Goal: Task Accomplishment & Management: Manage account settings

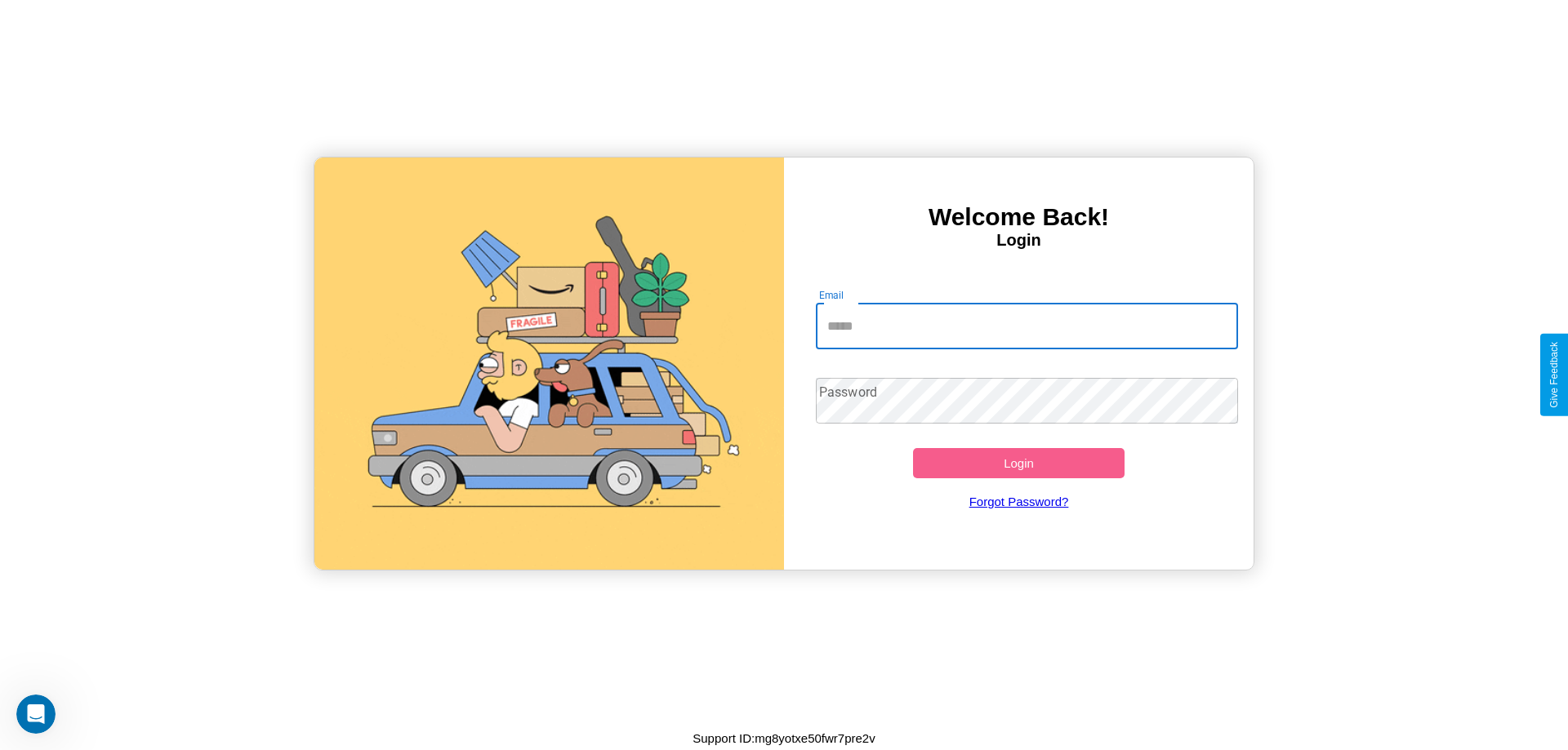
click at [1026, 326] on input "Email" at bounding box center [1026, 327] width 423 height 46
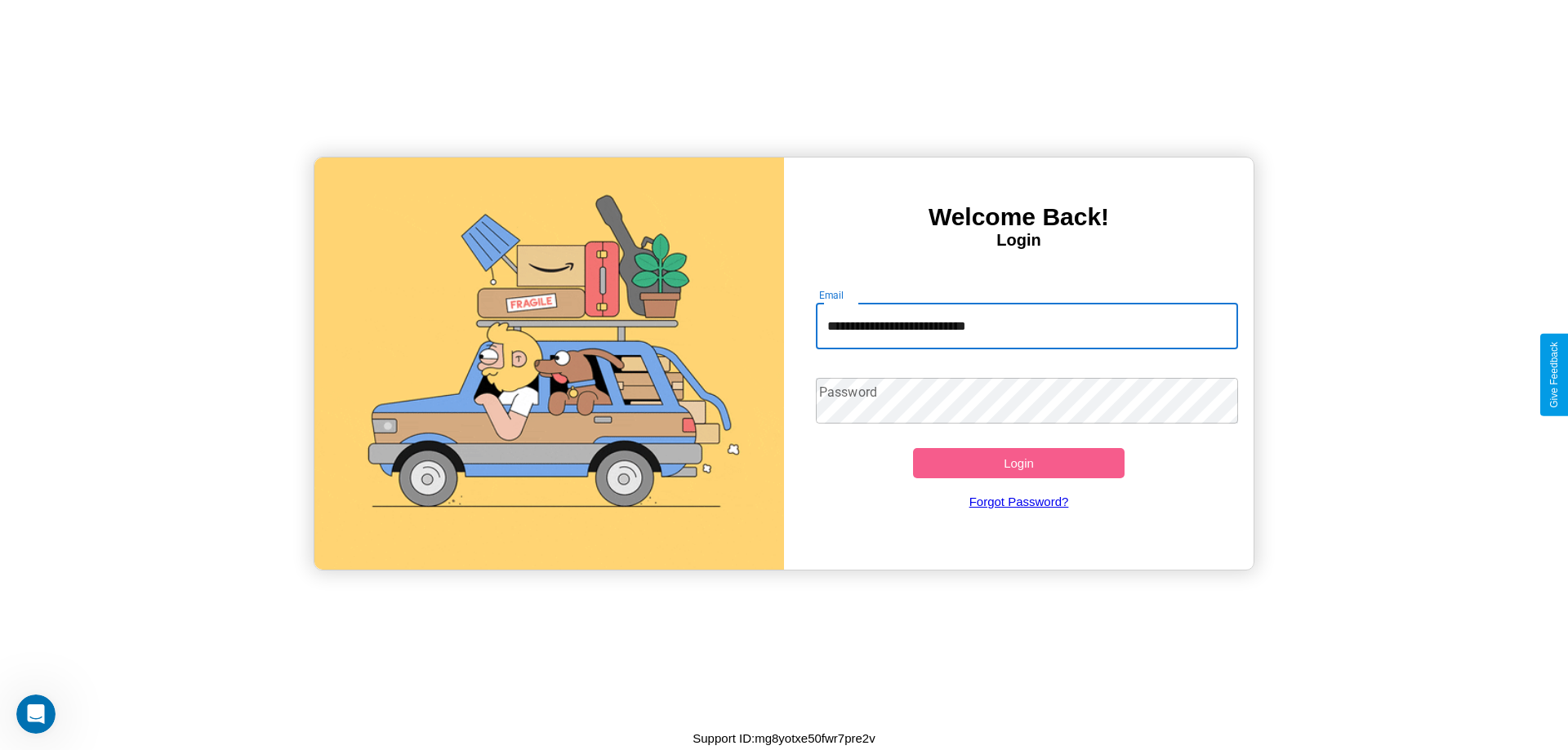
type input "**********"
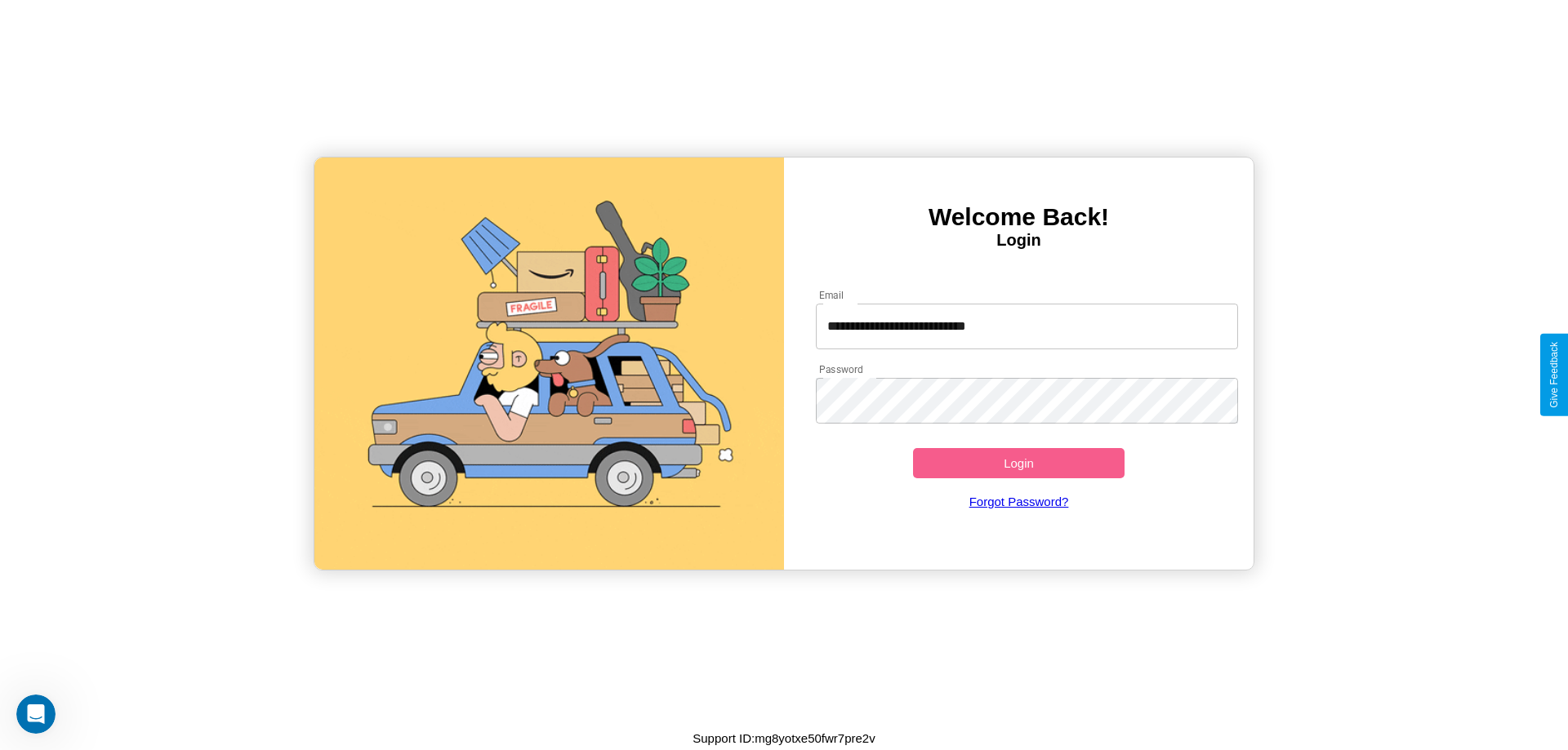
click at [1018, 463] on button "Login" at bounding box center [1019, 462] width 212 height 30
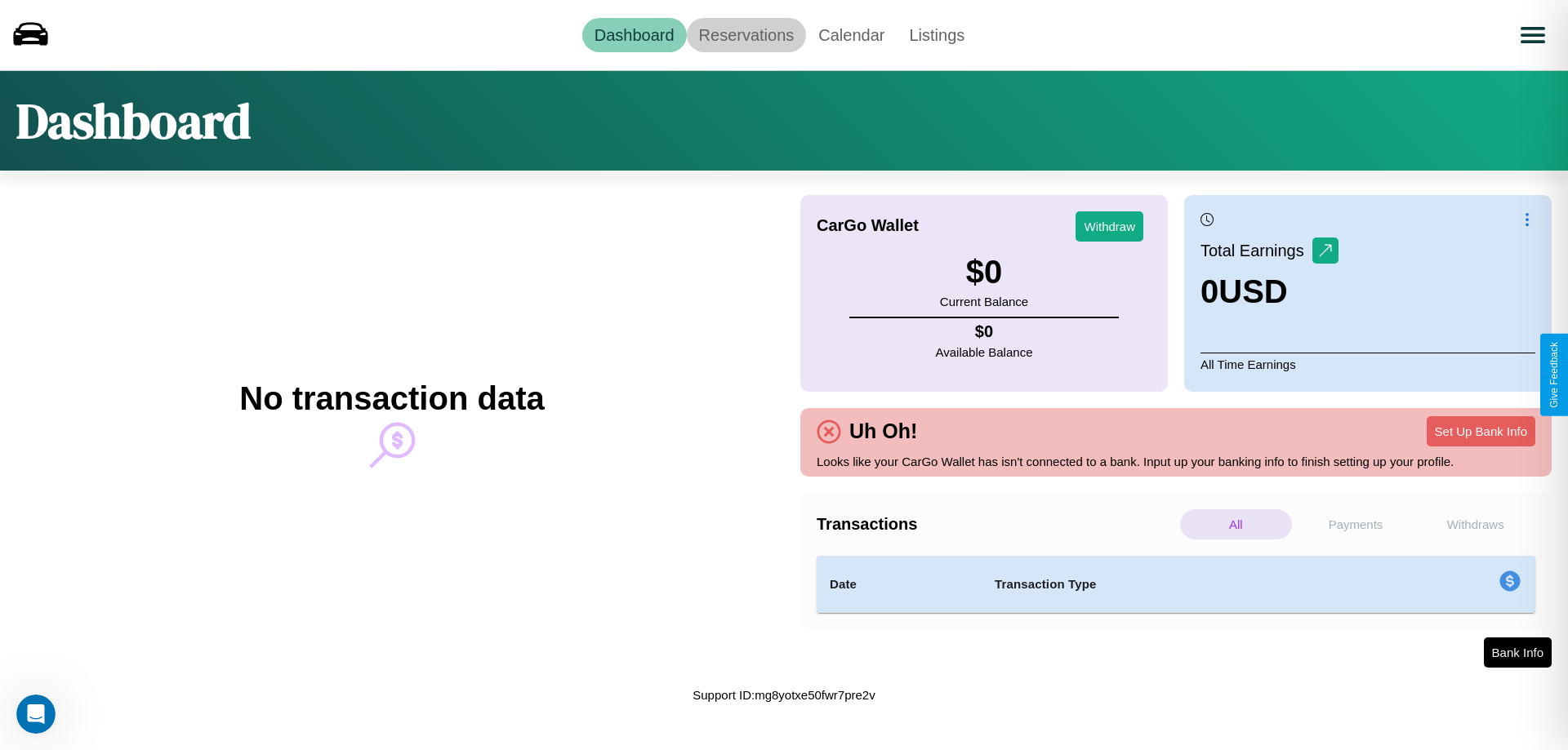
click at [746, 34] on link "Reservations" at bounding box center [746, 35] width 120 height 34
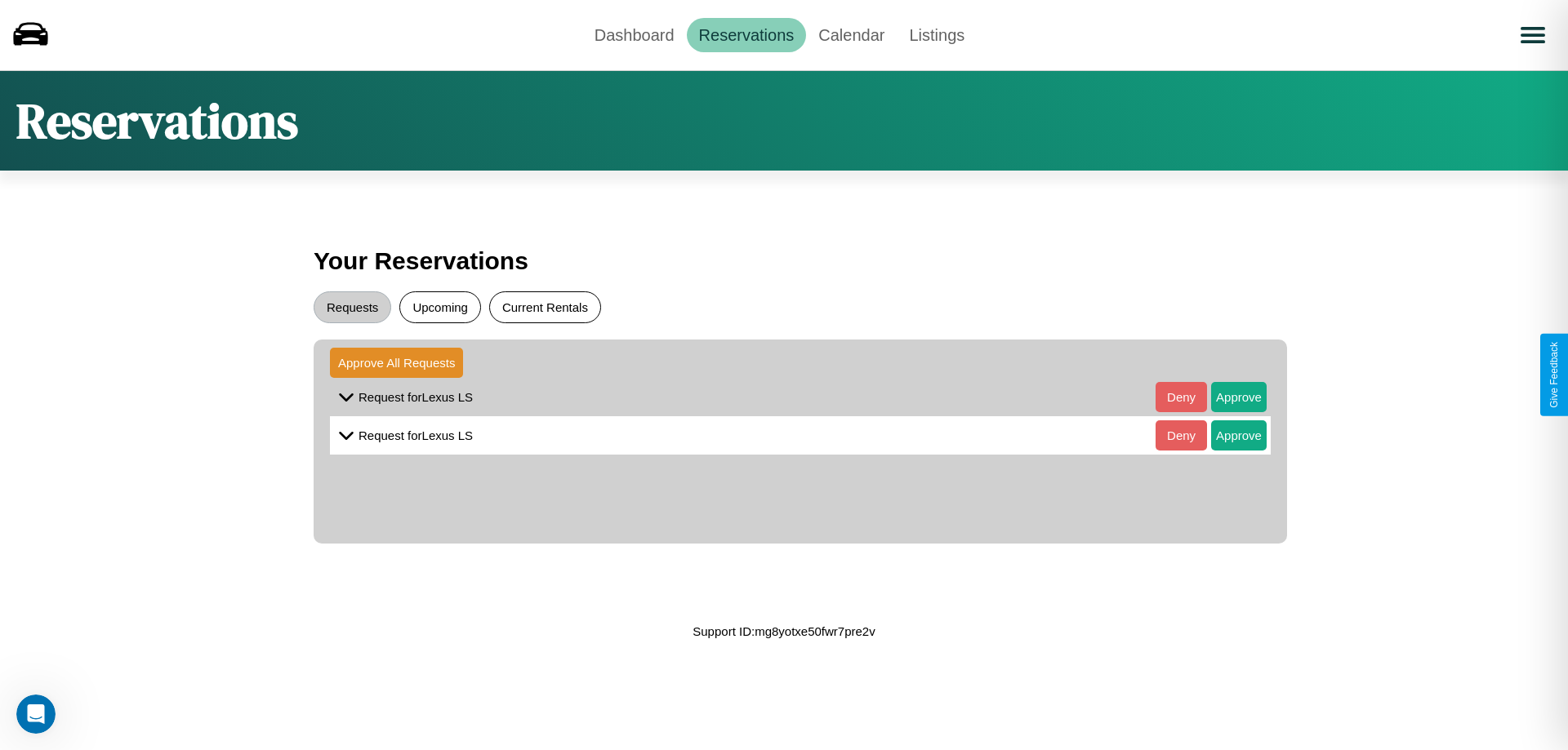
click at [545, 307] on button "Current Rentals" at bounding box center [546, 307] width 112 height 32
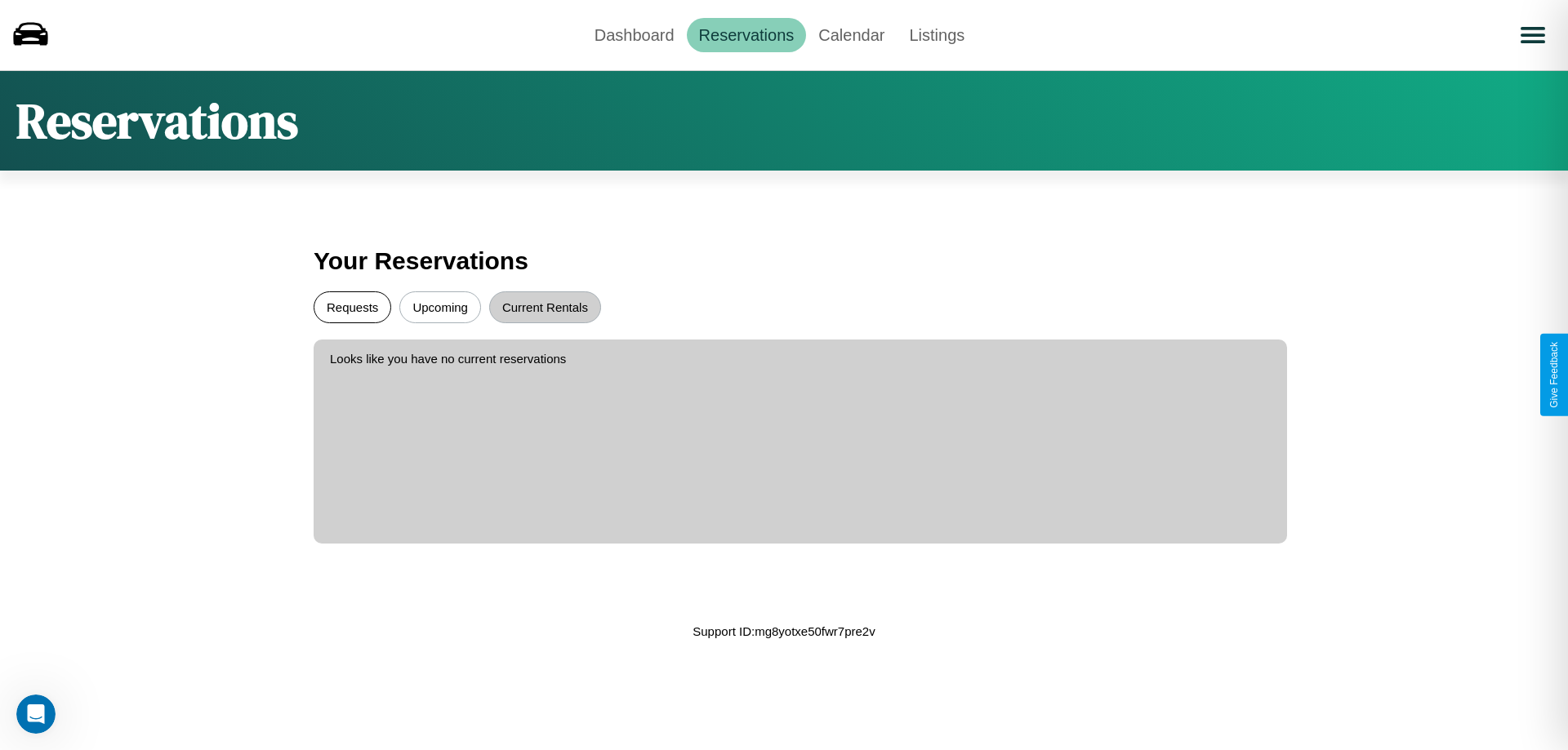
click at [352, 307] on button "Requests" at bounding box center [353, 307] width 78 height 32
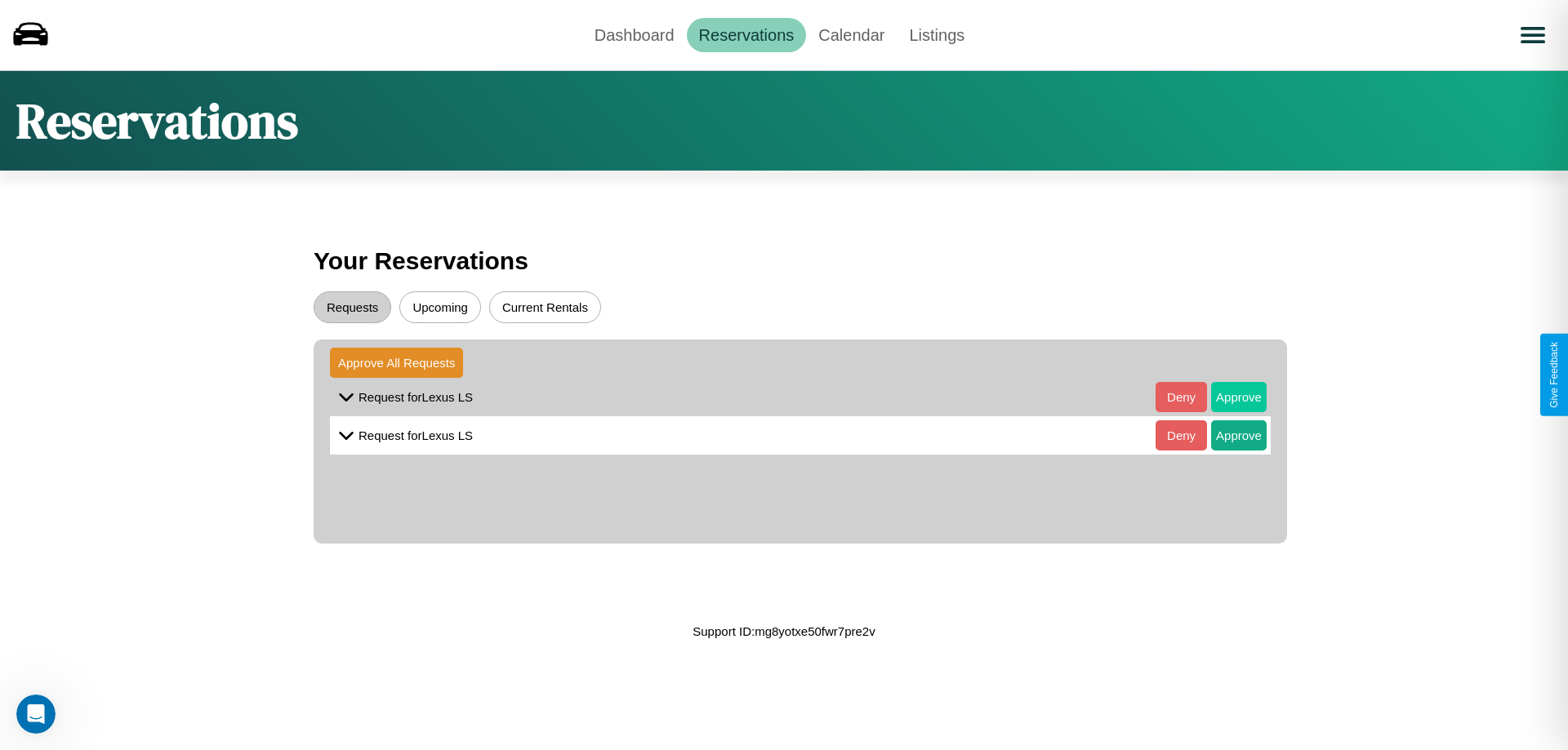
click at [1226, 397] on button "Approve" at bounding box center [1238, 396] width 55 height 30
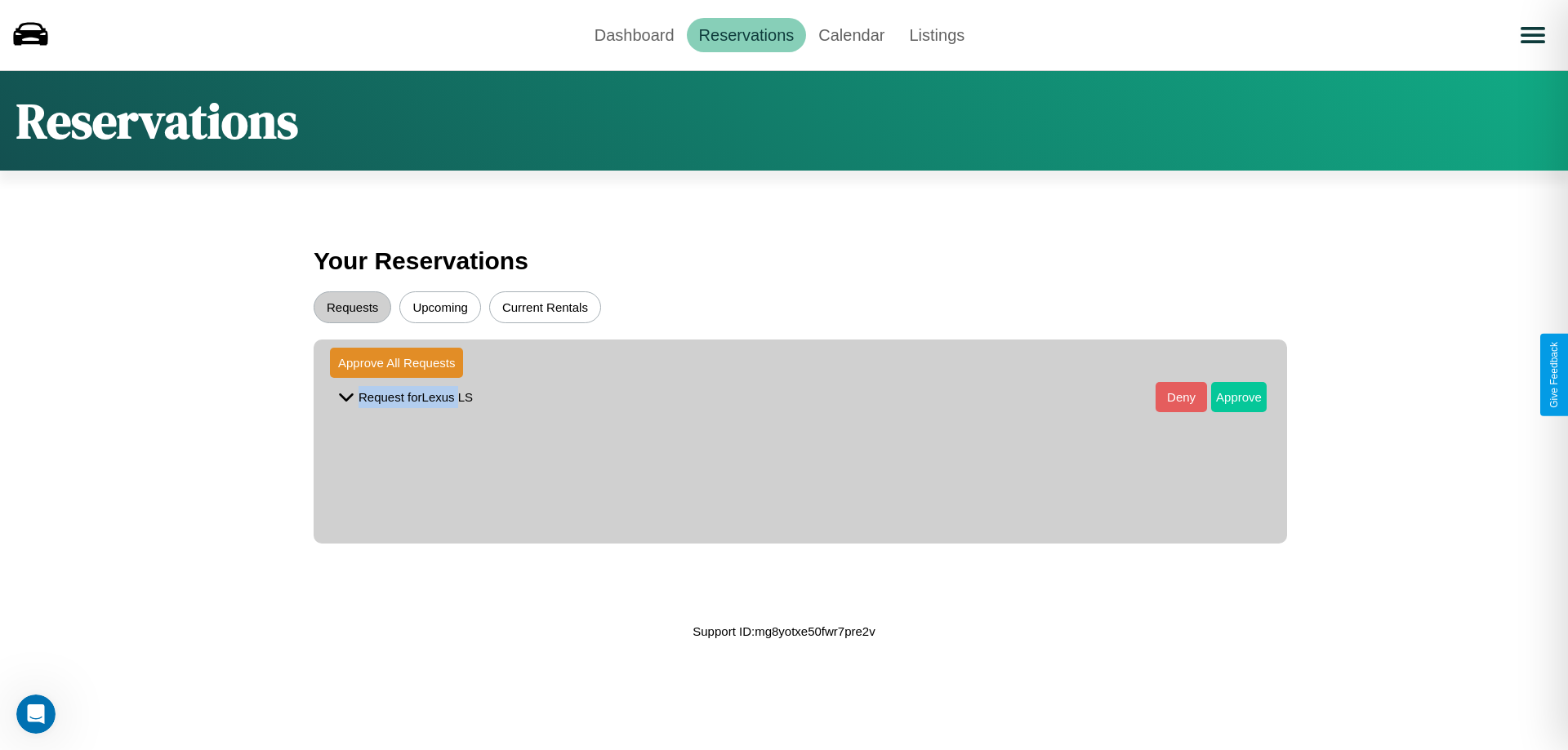
click at [1226, 397] on button "Approve" at bounding box center [1238, 396] width 55 height 30
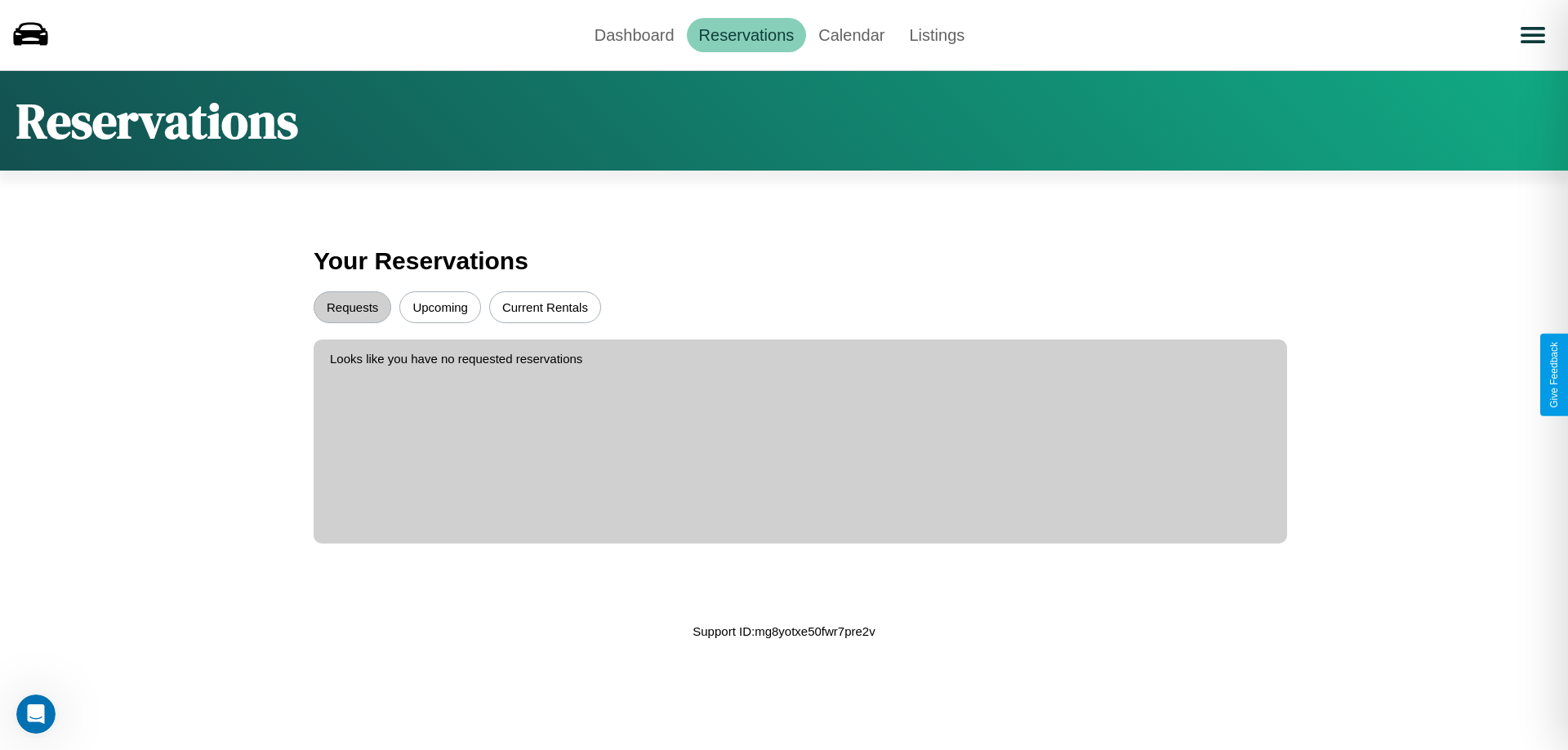
click at [440, 307] on button "Upcoming" at bounding box center [440, 307] width 81 height 32
